Goal: Transaction & Acquisition: Purchase product/service

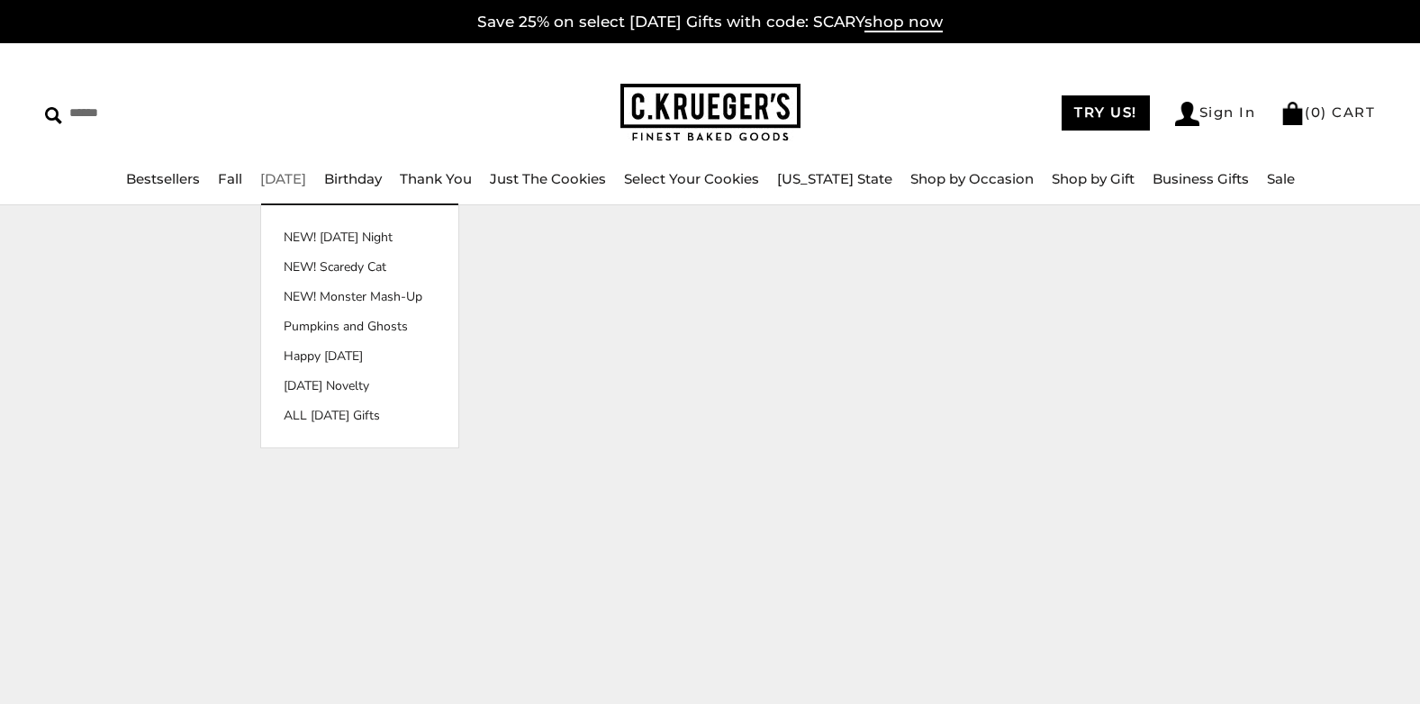
click at [306, 180] on link "[DATE]" at bounding box center [283, 178] width 46 height 17
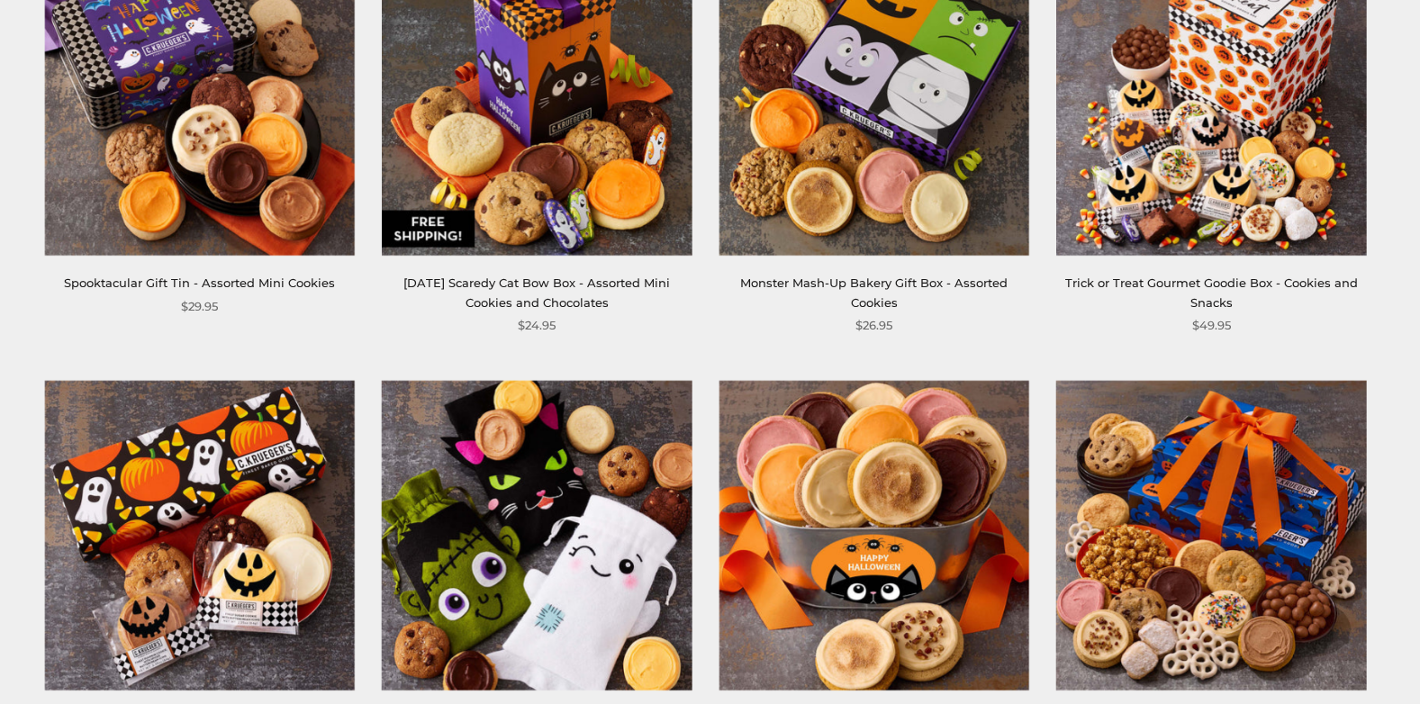
scroll to position [2161, 0]
